Goal: Task Accomplishment & Management: Complete application form

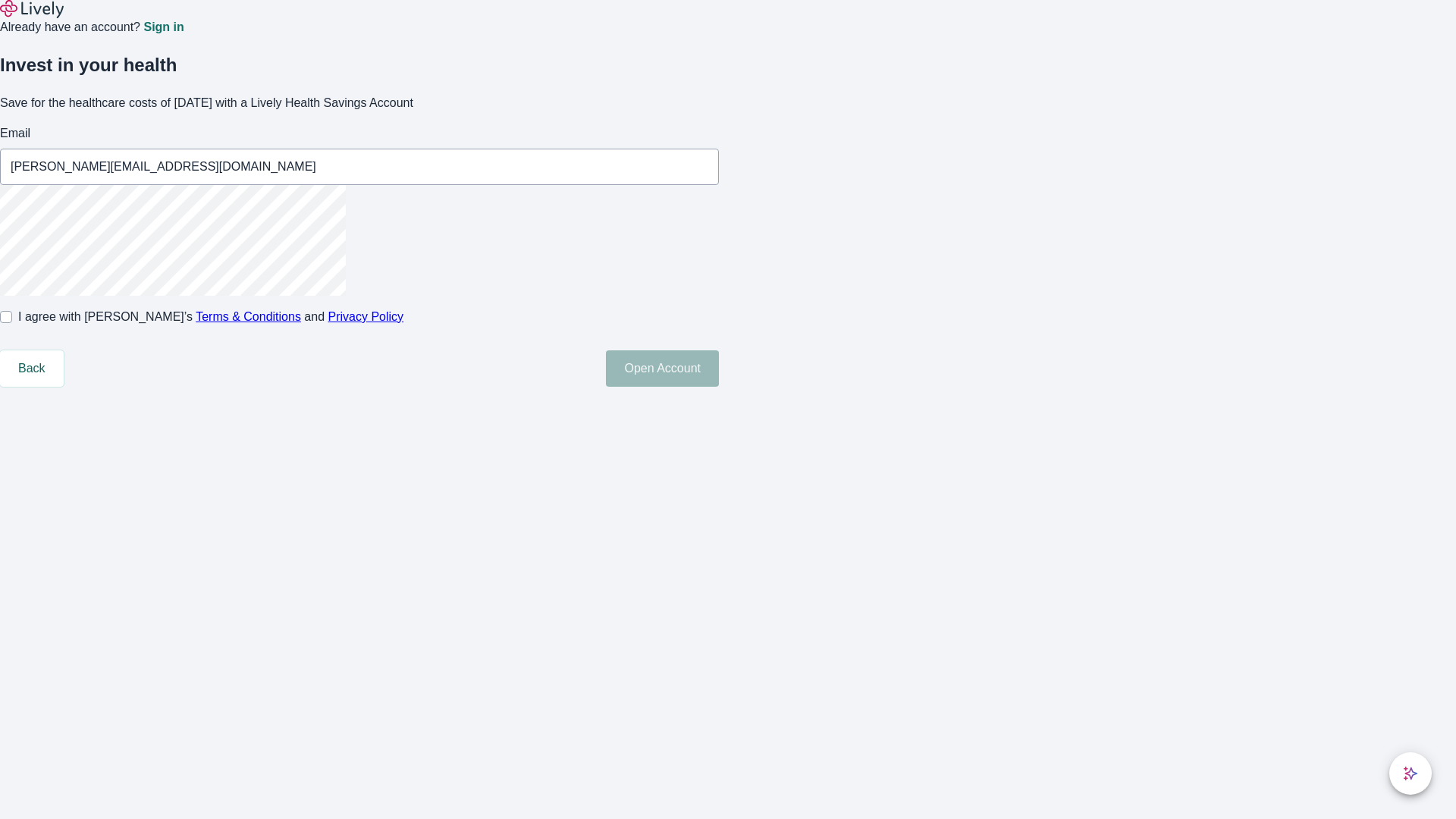
click at [12, 323] on input "I agree with Lively’s Terms & Conditions and Privacy Policy" at bounding box center [6, 317] width 12 height 12
checkbox input "true"
click at [719, 387] on button "Open Account" at bounding box center [663, 368] width 113 height 36
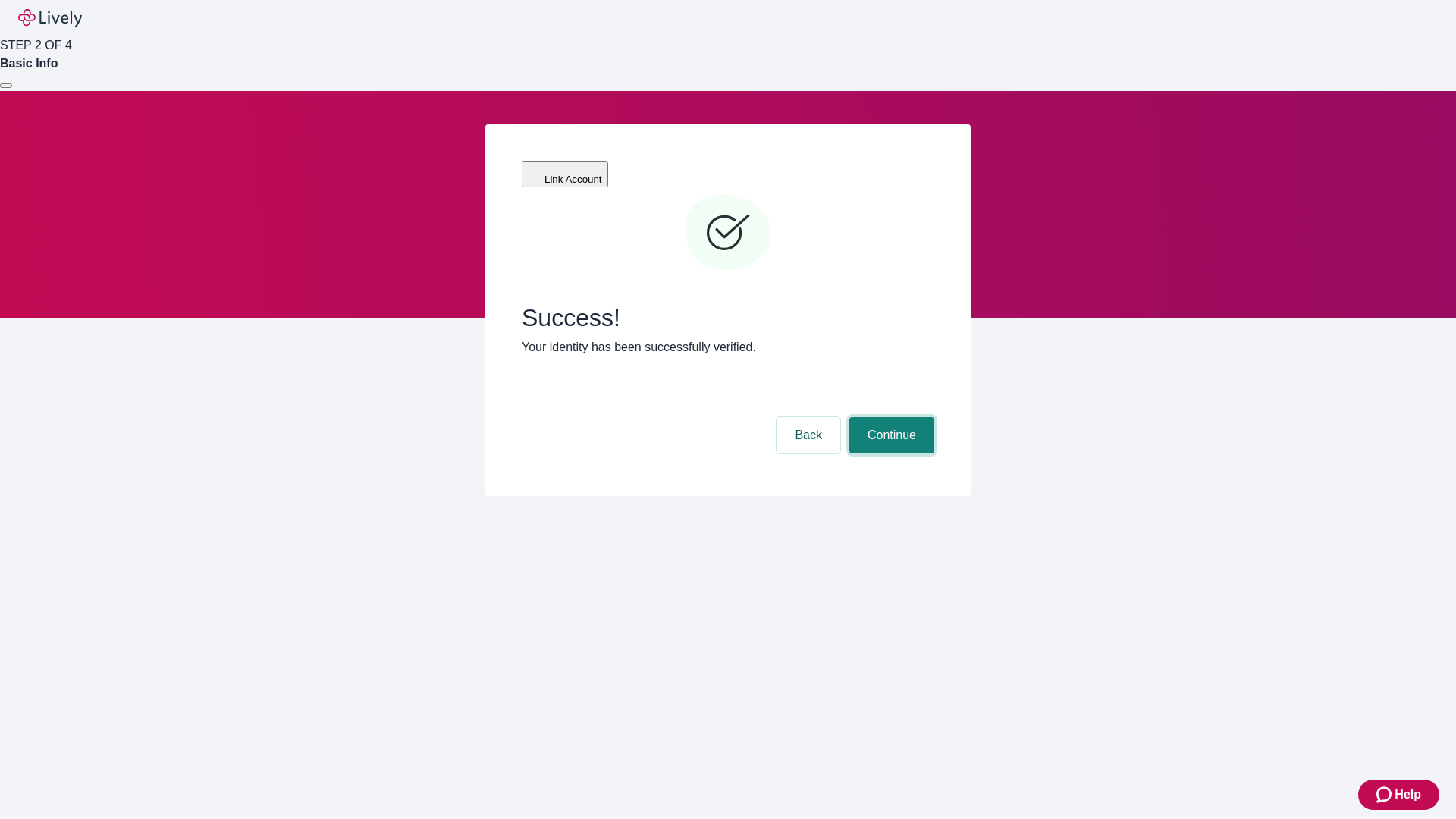
click at [890, 418] on button "Continue" at bounding box center [892, 435] width 85 height 36
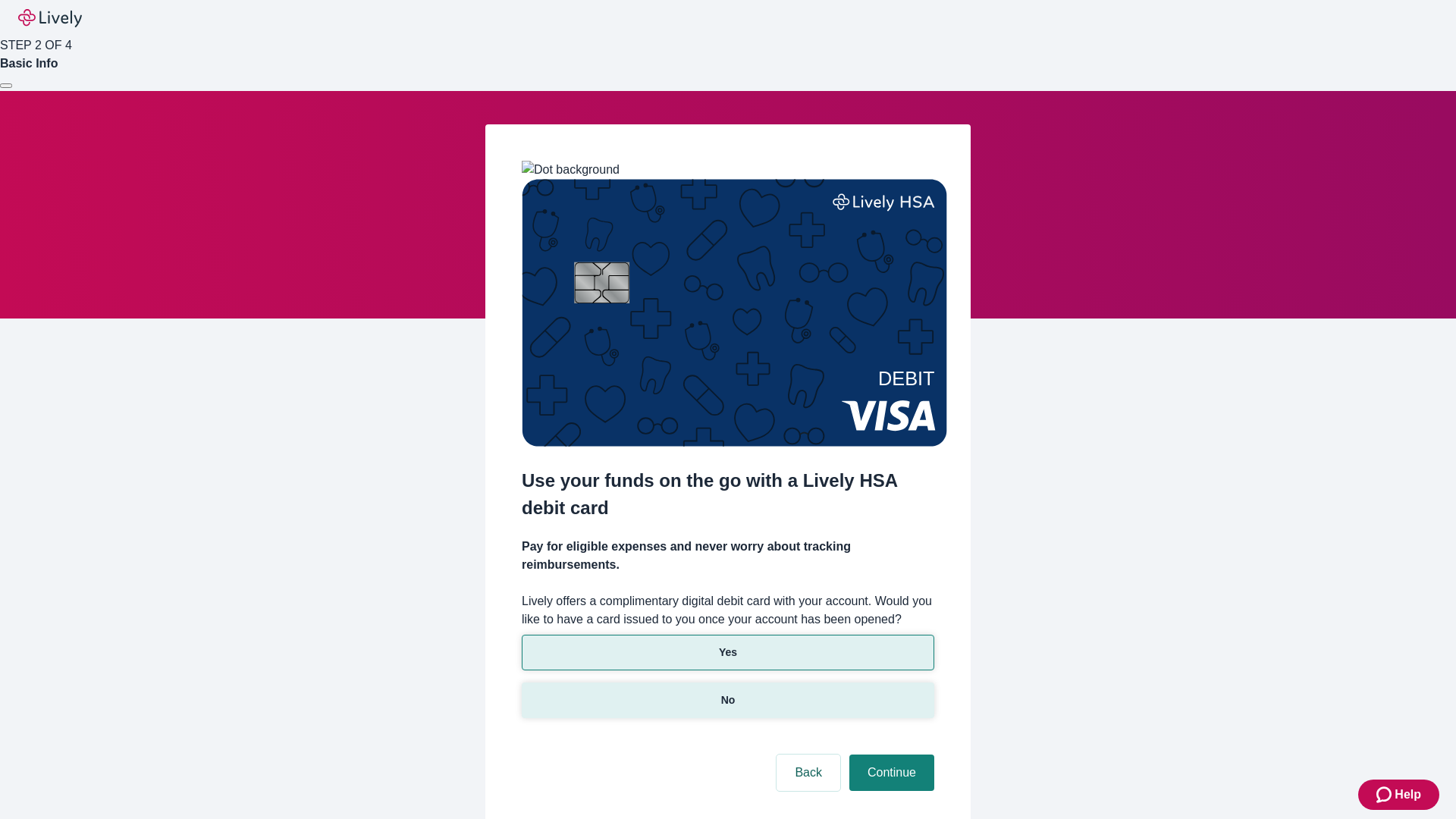
click at [727, 693] on p "No" at bounding box center [728, 700] width 15 height 16
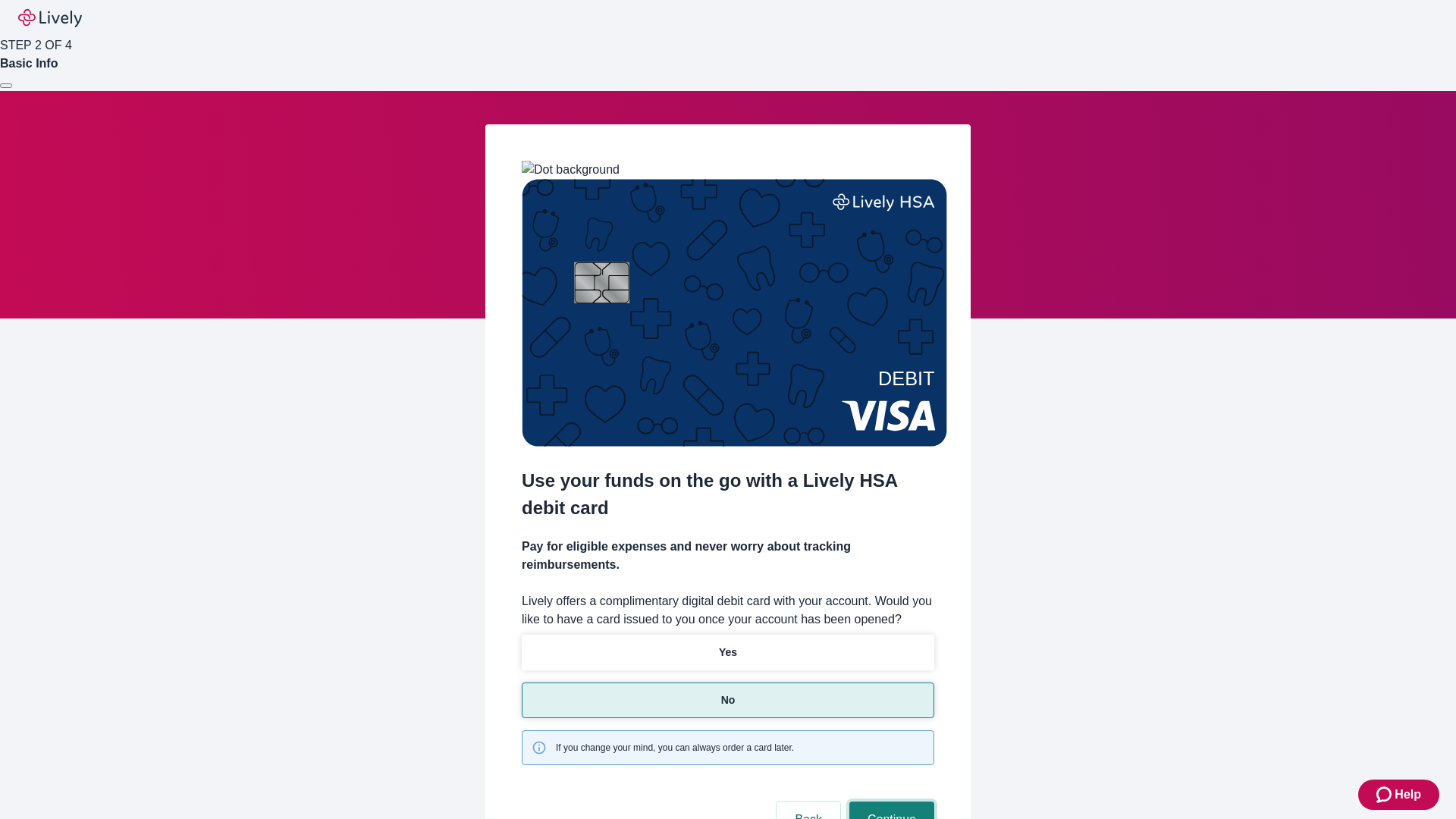
click at [890, 802] on button "Continue" at bounding box center [892, 820] width 85 height 36
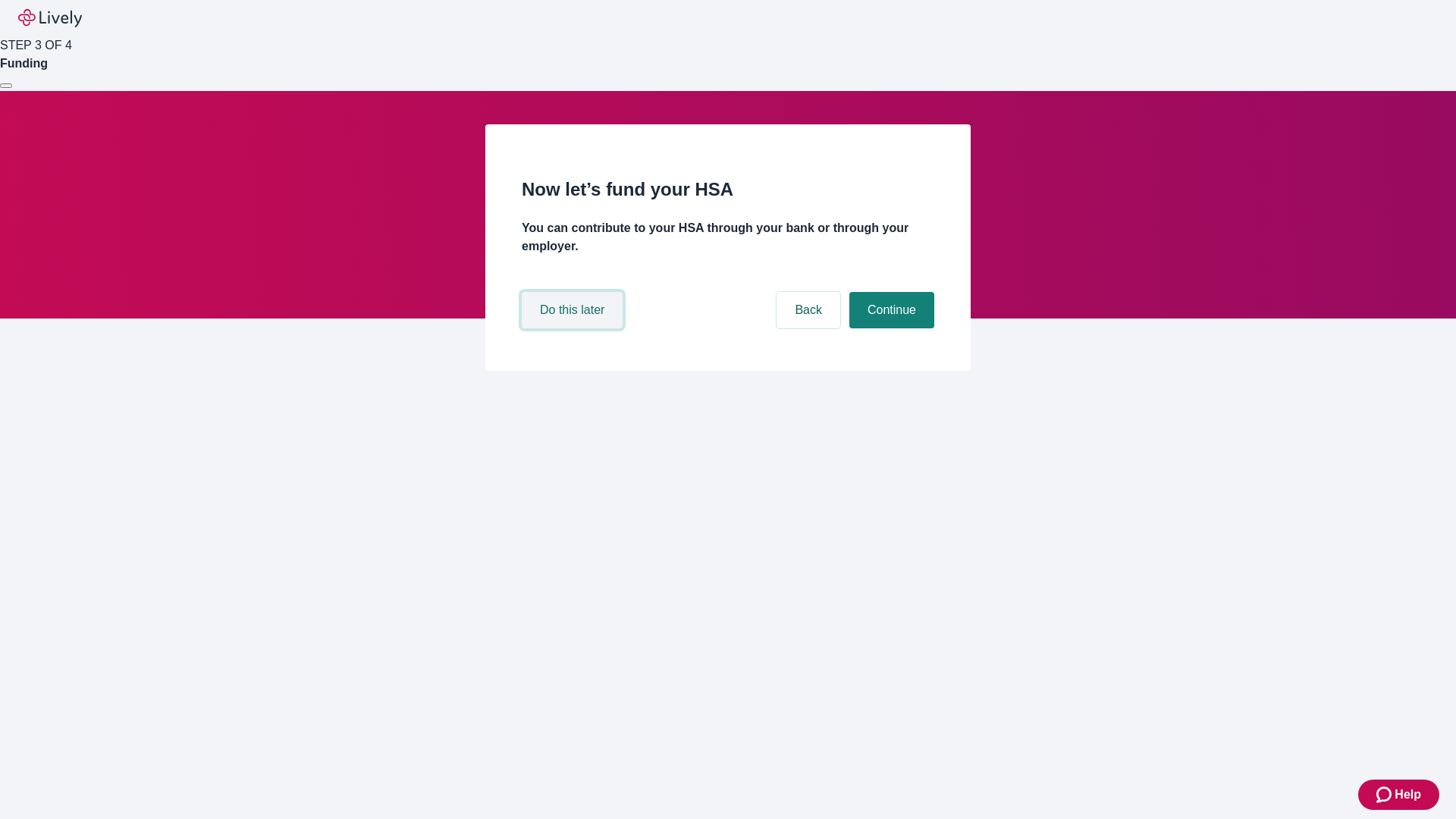
click at [574, 328] on button "Do this later" at bounding box center [572, 310] width 101 height 36
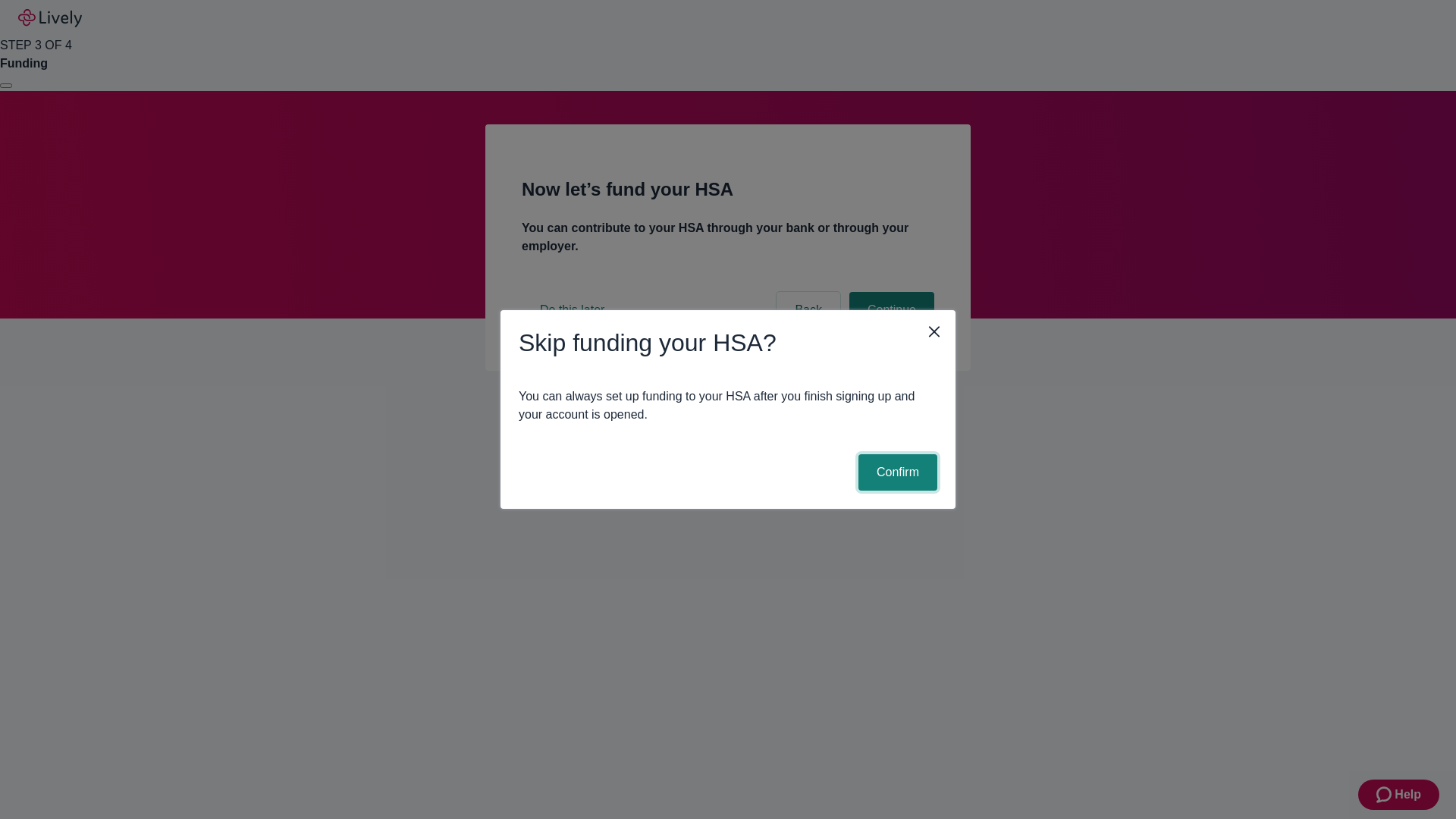
click at [896, 472] on button "Confirm" at bounding box center [898, 472] width 79 height 36
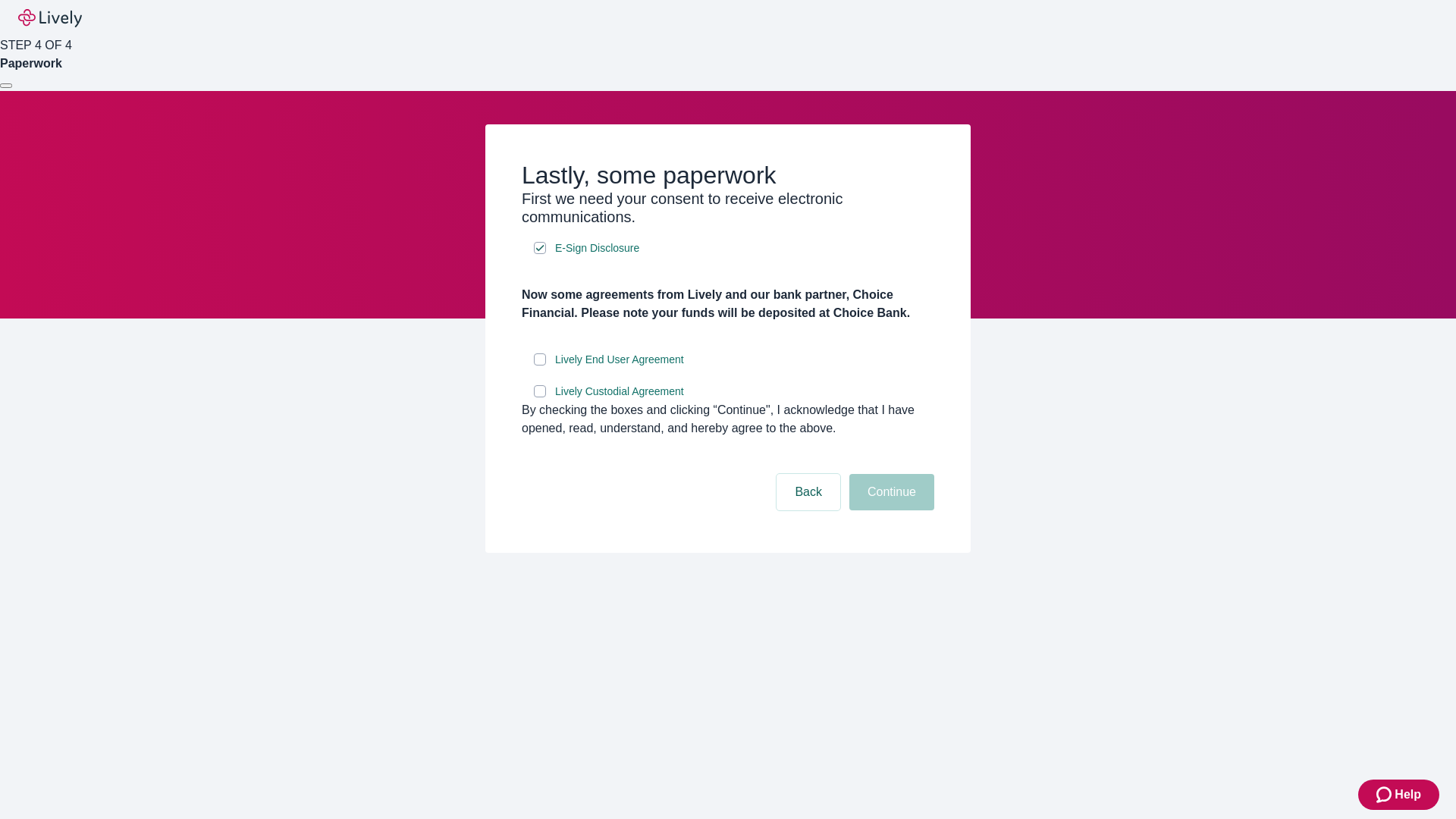
click at [540, 366] on input "Lively End User Agreement" at bounding box center [540, 360] width 12 height 12
checkbox input "true"
click at [540, 398] on input "Lively Custodial Agreement" at bounding box center [540, 391] width 12 height 12
checkbox input "true"
click at [890, 511] on button "Continue" at bounding box center [892, 492] width 85 height 36
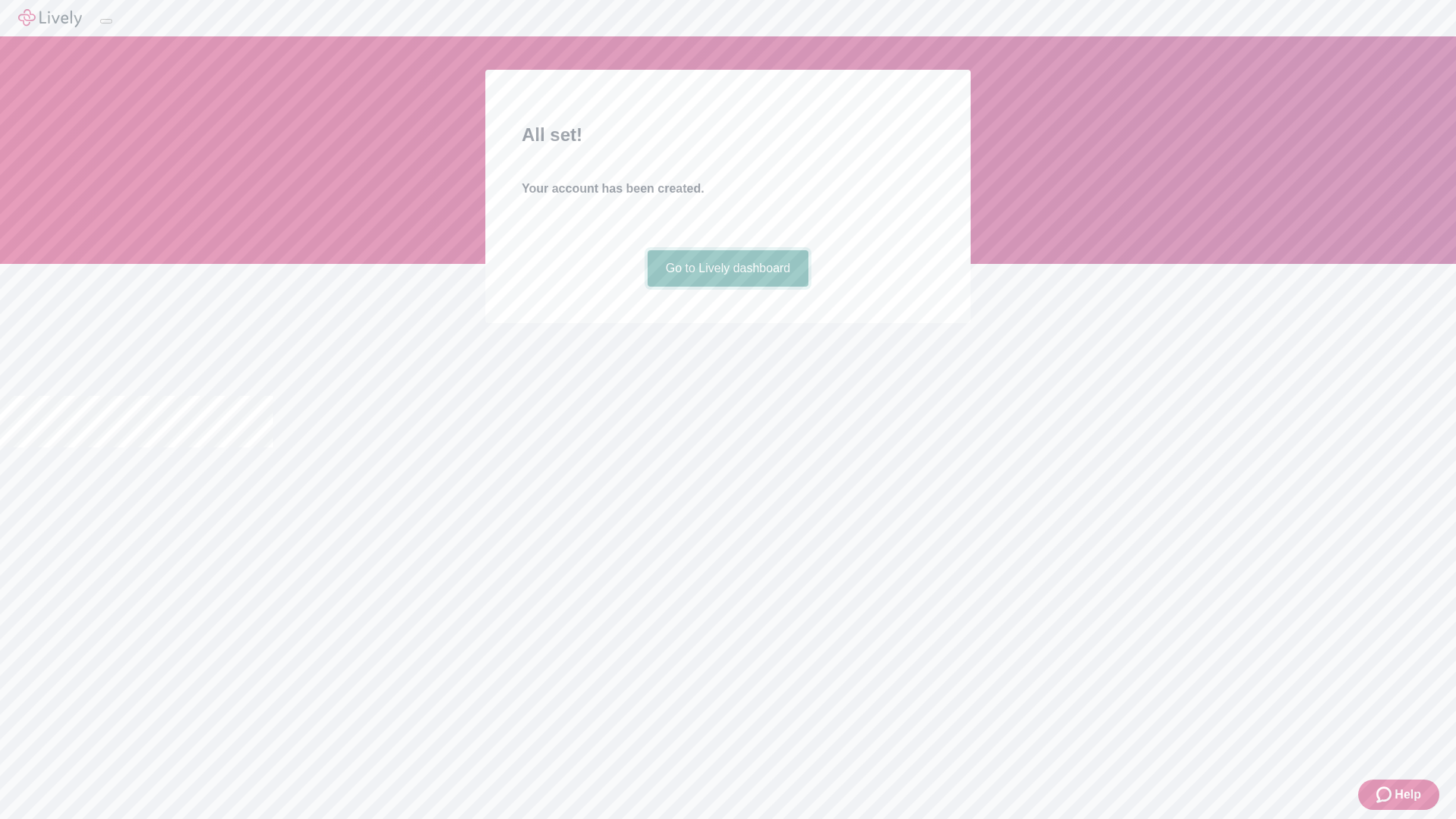
click at [727, 287] on link "Go to Lively dashboard" at bounding box center [729, 268] width 162 height 36
